Goal: Task Accomplishment & Management: Manage account settings

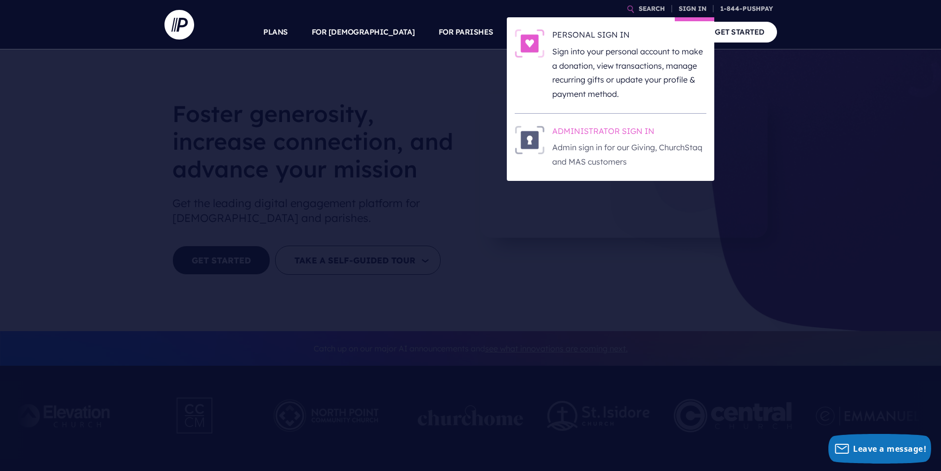
click at [609, 127] on h6 "ADMINISTRATOR SIGN IN" at bounding box center [629, 132] width 154 height 15
click at [622, 128] on h6 "ADMINISTRATOR SIGN IN" at bounding box center [629, 132] width 154 height 15
click at [688, 10] on link "SIGN IN" at bounding box center [693, 8] width 36 height 17
click at [631, 130] on h6 "ADMINISTRATOR SIGN IN" at bounding box center [629, 132] width 154 height 15
click at [590, 131] on h6 "ADMINISTRATOR SIGN IN" at bounding box center [629, 132] width 154 height 15
